Goal: Task Accomplishment & Management: Use online tool/utility

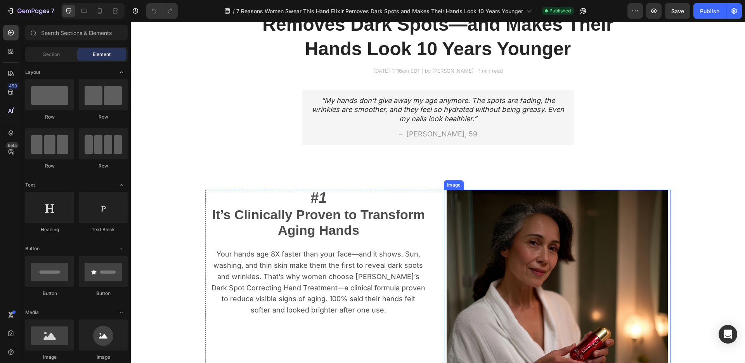
scroll to position [219, 0]
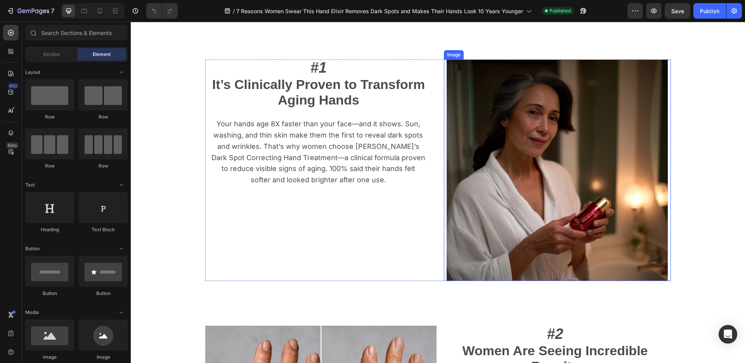
click at [568, 212] on img at bounding box center [557, 169] width 221 height 221
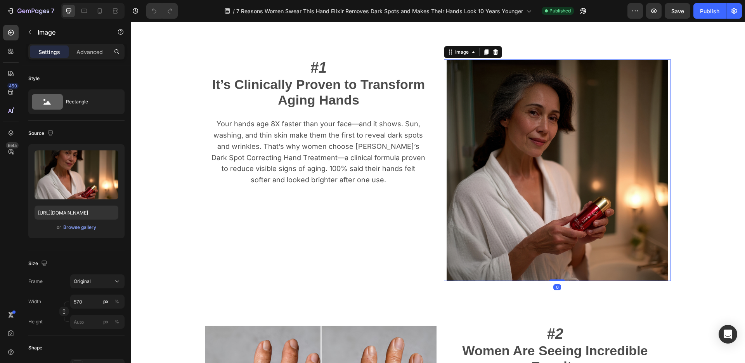
click at [568, 212] on img at bounding box center [557, 169] width 221 height 221
click at [82, 212] on input "[URL][DOMAIN_NAME]" at bounding box center [77, 212] width 84 height 14
paste input "20.png?v=1759070613"
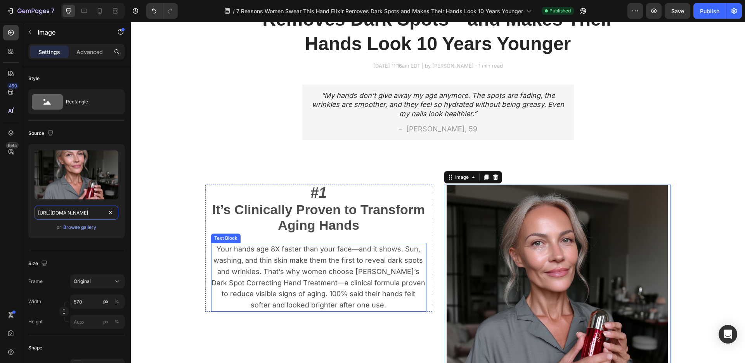
scroll to position [93, 0]
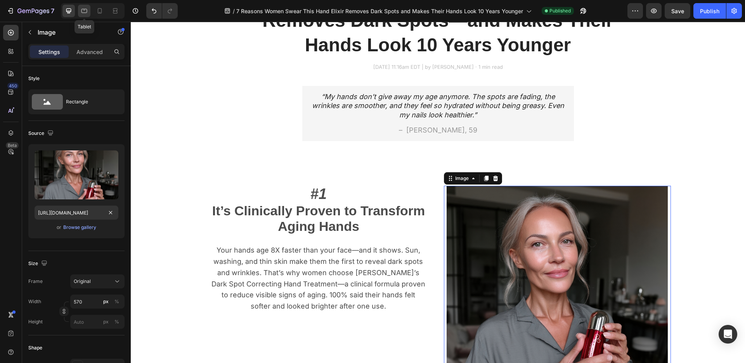
click at [84, 12] on icon at bounding box center [85, 11] width 6 height 4
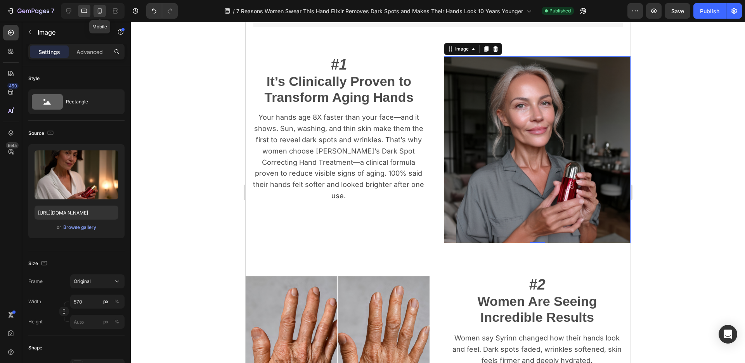
scroll to position [214, 0]
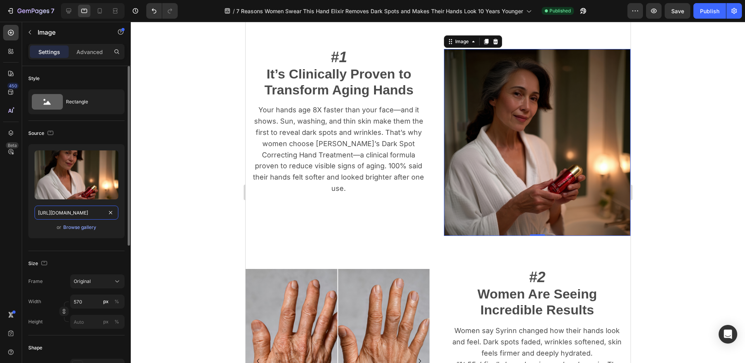
click at [80, 213] on input "[URL][DOMAIN_NAME]" at bounding box center [77, 212] width 84 height 14
click at [80, 214] on input "[URL][DOMAIN_NAME]" at bounding box center [77, 212] width 84 height 14
paste input "939/7954/1777/files/Syrinn_20.png?v=1759070613com/s/files/1/0"
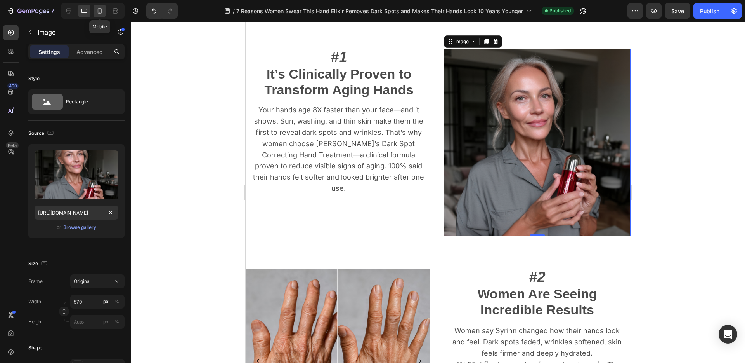
scroll to position [0, 0]
click at [99, 10] on icon at bounding box center [100, 11] width 8 height 8
type input "[URL][DOMAIN_NAME]"
type input "335"
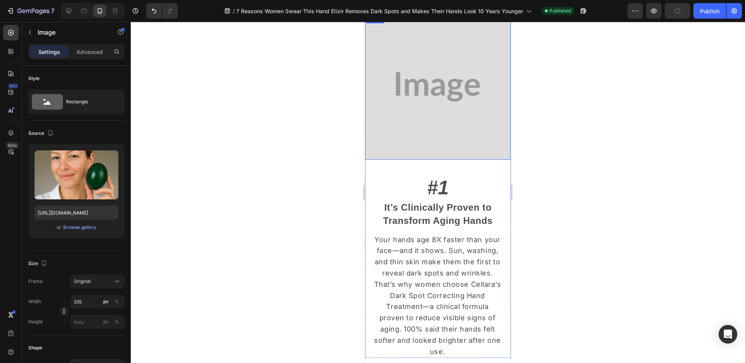
scroll to position [47, 0]
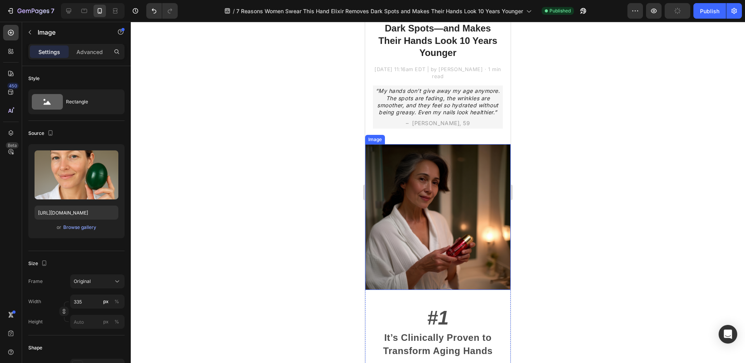
click at [456, 210] on img at bounding box center [438, 217] width 146 height 146
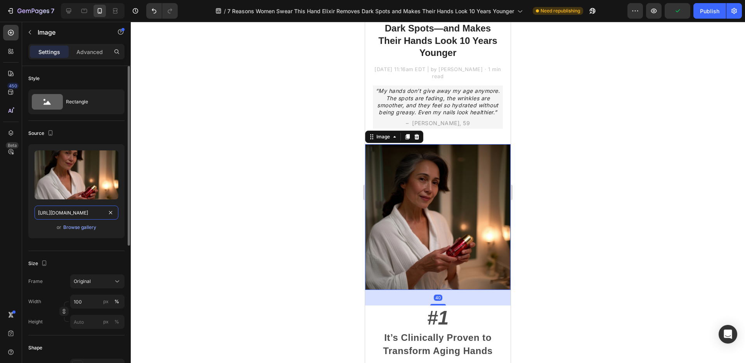
click at [80, 210] on input "[URL][DOMAIN_NAME]" at bounding box center [77, 212] width 84 height 14
click at [80, 211] on input "[URL][DOMAIN_NAME]" at bounding box center [77, 212] width 84 height 14
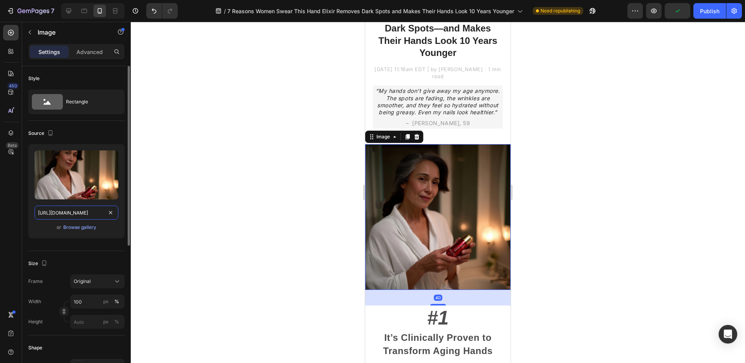
paste input "20.png?v=1759070613"
type input "[URL][DOMAIN_NAME]"
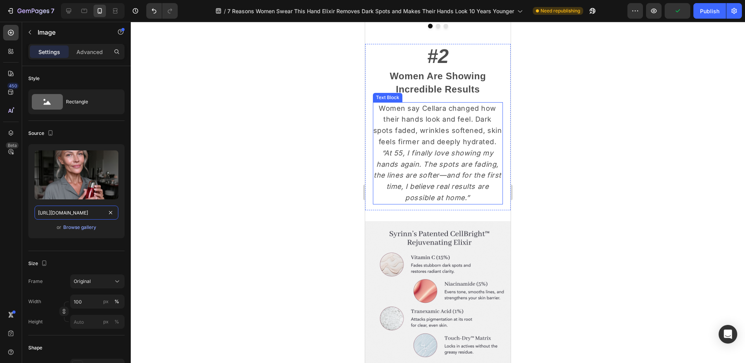
scroll to position [704, 0]
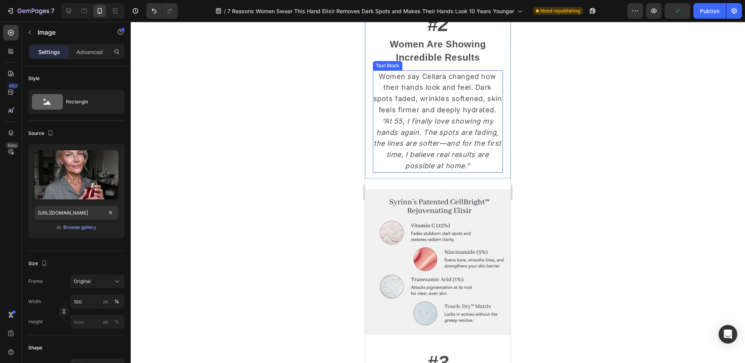
click at [443, 81] on p "Women say Cellara changed how their hands look and feel. Dark spots faded, wrin…" at bounding box center [437, 93] width 129 height 45
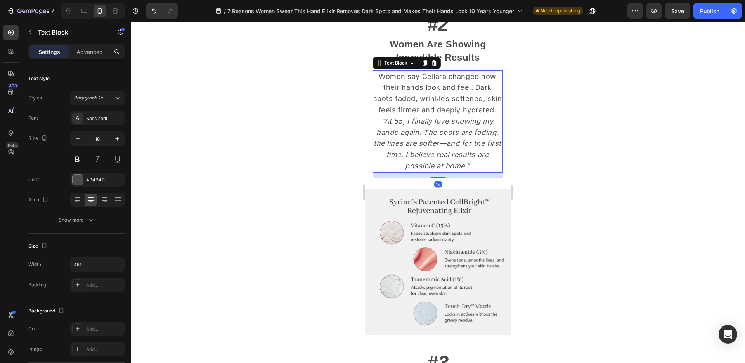
click at [443, 81] on p "Women say Cellara changed how their hands look and feel. Dark spots faded, wrin…" at bounding box center [437, 93] width 129 height 45
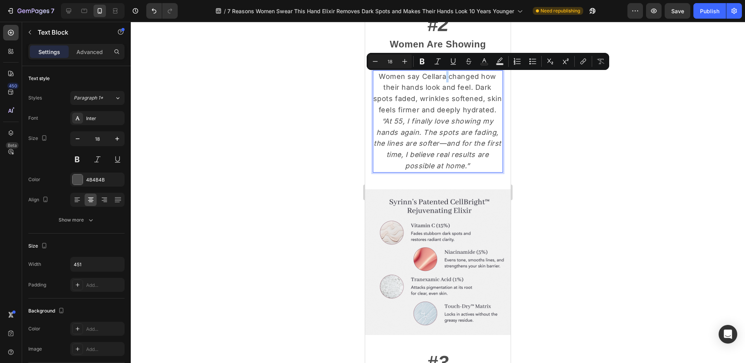
click at [443, 77] on p "Women say Cellara changed how their hands look and feel. Dark spots faded, wrin…" at bounding box center [437, 93] width 129 height 45
drag, startPoint x: 443, startPoint y: 78, endPoint x: 421, endPoint y: 80, distance: 21.8
click at [421, 80] on p "Women say Cellara changed how their hands look and feel. Dark spots faded, wrin…" at bounding box center [437, 93] width 129 height 45
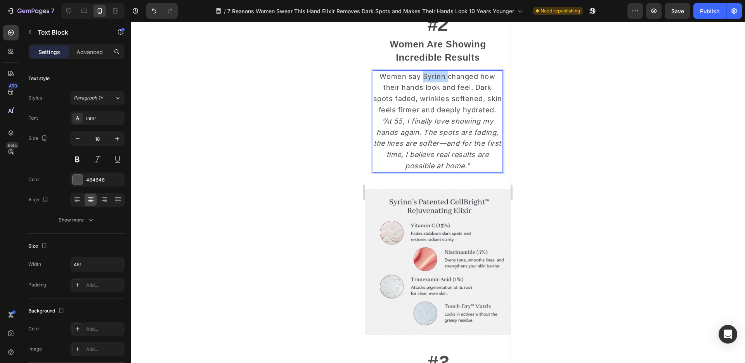
drag, startPoint x: 445, startPoint y: 77, endPoint x: 422, endPoint y: 79, distance: 23.7
click at [422, 79] on p "Women say Syrinn changed how their hands look and feel. Dark spots faded, wrink…" at bounding box center [437, 93] width 129 height 45
copy p "Syrinn"
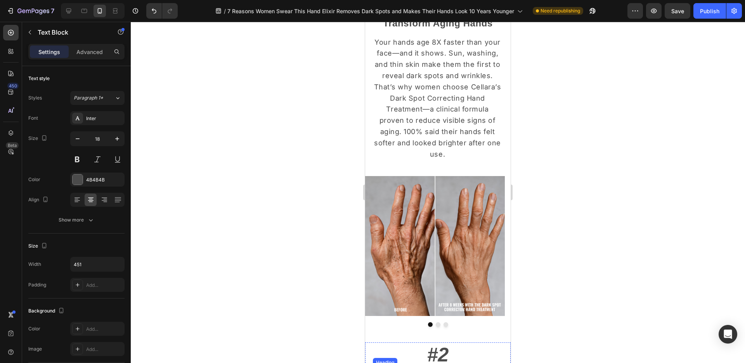
scroll to position [346, 0]
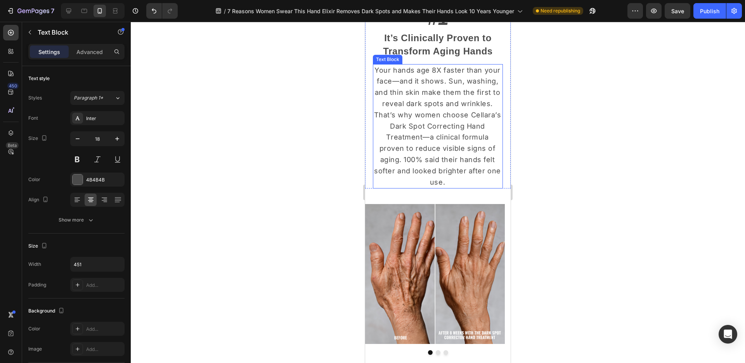
click at [438, 134] on p "Your hands age 8X faster than your face—and it shows. Sun, washing, and thin sk…" at bounding box center [437, 126] width 129 height 123
click at [439, 134] on p "Your hands age 8X faster than your face—and it shows. Sun, washing, and thin sk…" at bounding box center [437, 126] width 129 height 123
click at [439, 148] on p "Your hands age 8X faster than your face—and it shows. Sun, washing, and thin sk…" at bounding box center [437, 126] width 129 height 123
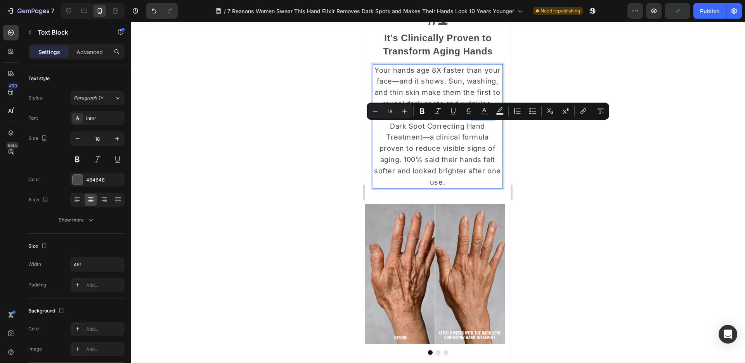
drag, startPoint x: 439, startPoint y: 129, endPoint x: 416, endPoint y: 129, distance: 22.5
click at [417, 129] on p "Your hands age 8X faster than your face—and it shows. Sun, washing, and thin sk…" at bounding box center [437, 126] width 129 height 123
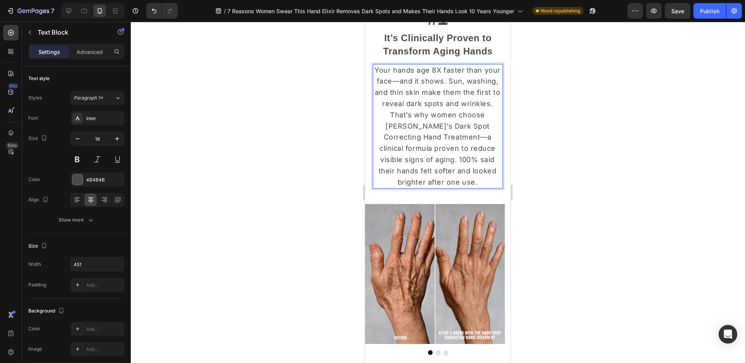
drag, startPoint x: 423, startPoint y: 139, endPoint x: 428, endPoint y: 138, distance: 5.2
click at [423, 139] on p "Your hands age 8X faster than your face—and it shows. Sun, washing, and thin sk…" at bounding box center [437, 126] width 129 height 123
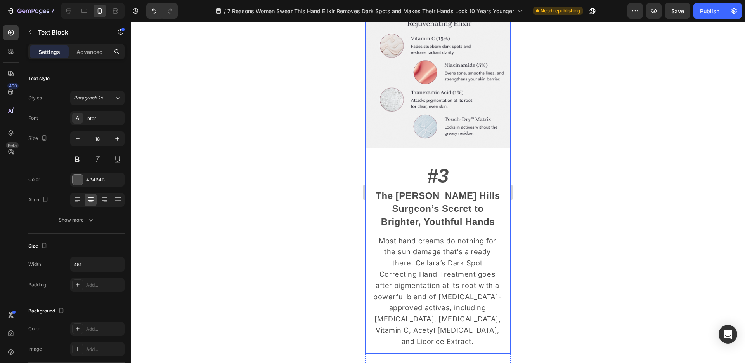
scroll to position [1005, 0]
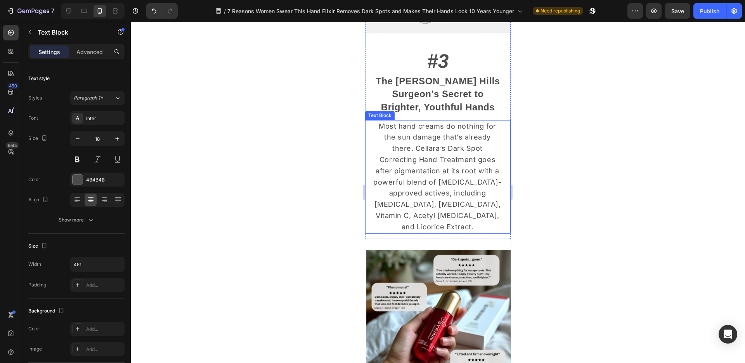
click at [442, 160] on p "Most hand creams do nothing for the sun damage that’s already there. Cellara’s …" at bounding box center [437, 177] width 129 height 112
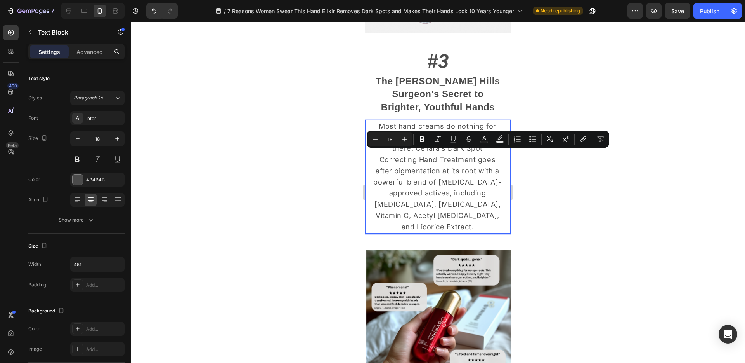
click at [437, 156] on p "Most hand creams do nothing for the sun damage that’s already there. Cellara’s …" at bounding box center [437, 177] width 129 height 112
drag, startPoint x: 437, startPoint y: 155, endPoint x: 415, endPoint y: 157, distance: 22.2
click at [415, 157] on p "Most hand creams do nothing for the sun damage that’s already there. Cellara’s …" at bounding box center [437, 177] width 129 height 112
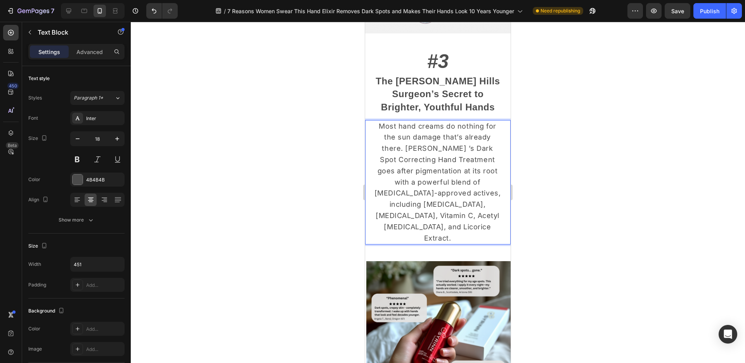
click at [413, 165] on p "Most hand creams do nothing for the sun damage that’s already there. [PERSON_NA…" at bounding box center [437, 182] width 129 height 123
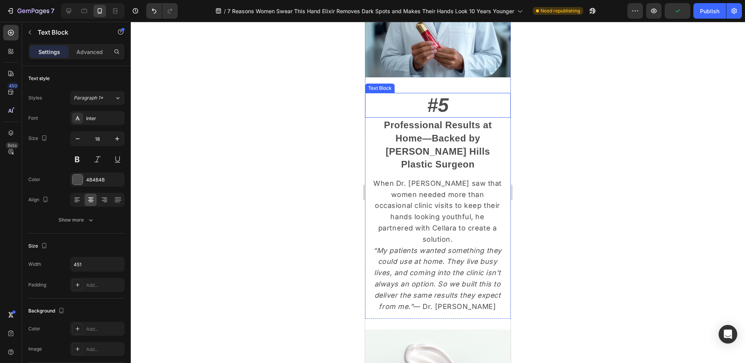
scroll to position [1805, 0]
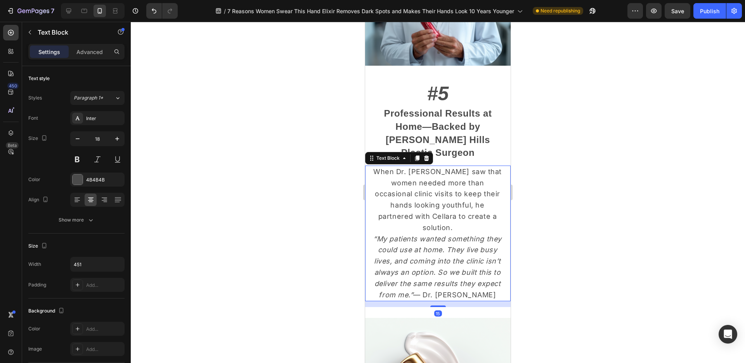
click at [450, 194] on p "When Dr. [PERSON_NAME] saw that women needed more than occasional clinic visits…" at bounding box center [437, 233] width 129 height 134
click at [450, 193] on p "When Dr. [PERSON_NAME] saw that women needed more than occasional clinic visits…" at bounding box center [437, 233] width 129 height 134
drag, startPoint x: 452, startPoint y: 189, endPoint x: 431, endPoint y: 191, distance: 21.8
click at [431, 191] on p "When Dr. [PERSON_NAME] saw that women needed more than occasional clinic visits…" at bounding box center [437, 233] width 129 height 134
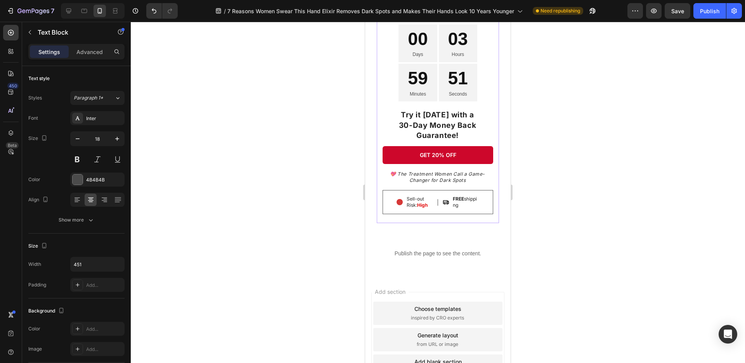
scroll to position [2883, 0]
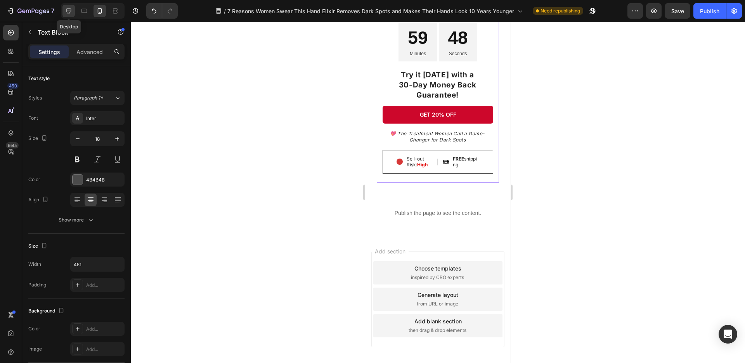
drag, startPoint x: 64, startPoint y: 7, endPoint x: 150, endPoint y: 117, distance: 139.8
click at [65, 7] on icon at bounding box center [69, 11] width 8 height 8
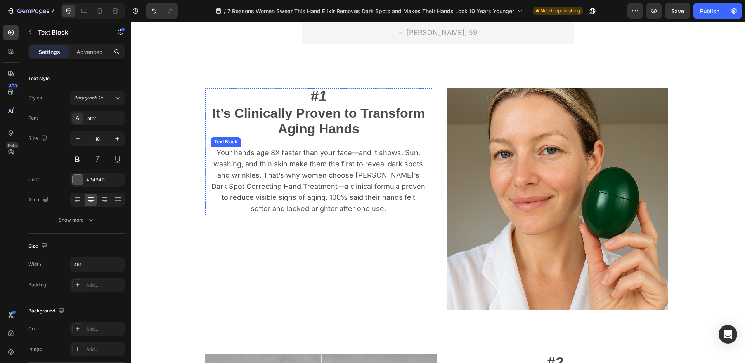
scroll to position [193, 0]
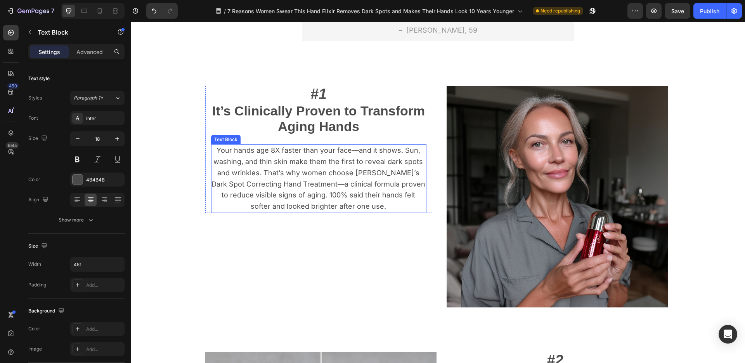
click at [247, 184] on p "Your hands age 8X faster than your face—and it shows. Sun, washing, and thin sk…" at bounding box center [318, 178] width 215 height 67
drag, startPoint x: 248, startPoint y: 185, endPoint x: 252, endPoint y: 185, distance: 4.7
click at [248, 185] on p "Your hands age 8X faster than your face—and it shows. Sun, washing, and thin sk…" at bounding box center [318, 178] width 215 height 67
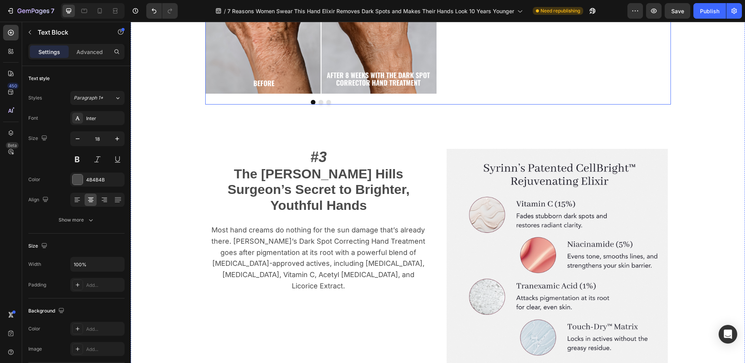
scroll to position [693, 0]
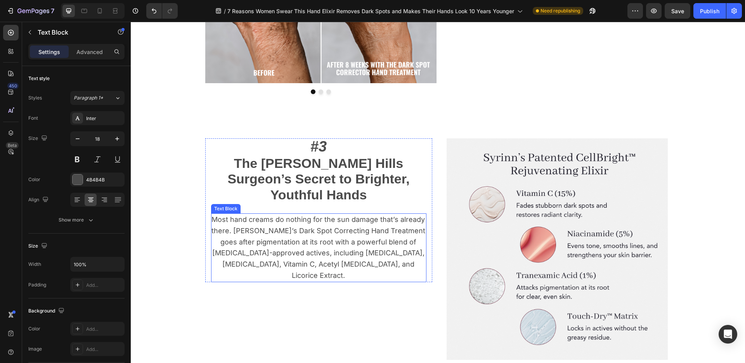
click at [332, 232] on p "Most hand creams do nothing for the sun damage that’s already there. [PERSON_NA…" at bounding box center [318, 247] width 215 height 67
click at [333, 231] on p "Most hand creams do nothing for the sun damage that’s already there. [PERSON_NA…" at bounding box center [318, 247] width 215 height 67
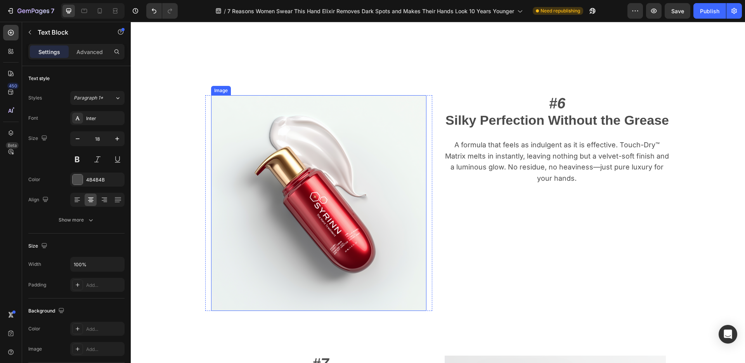
scroll to position [1763, 0]
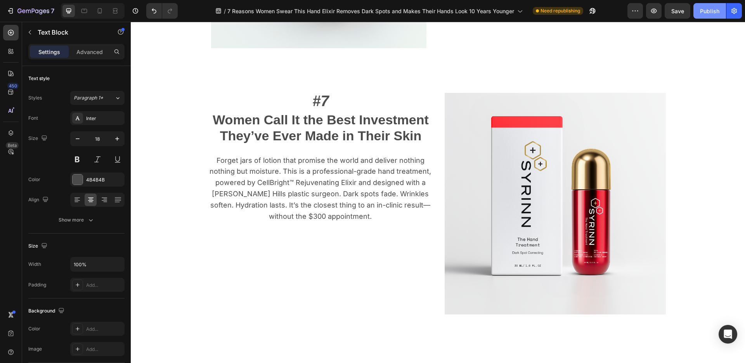
click at [700, 14] on div "Publish" at bounding box center [709, 11] width 19 height 8
